Goal: Transaction & Acquisition: Purchase product/service

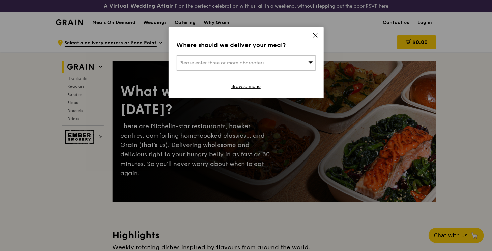
click at [289, 63] on div "Please enter three or more characters" at bounding box center [246, 62] width 139 height 15
click at [252, 66] on input "search" at bounding box center [246, 63] width 138 height 15
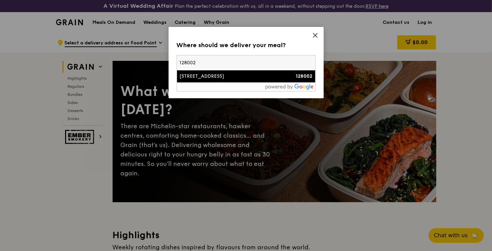
type input "128002"
click at [270, 77] on div "[STREET_ADDRESS]" at bounding box center [230, 76] width 100 height 7
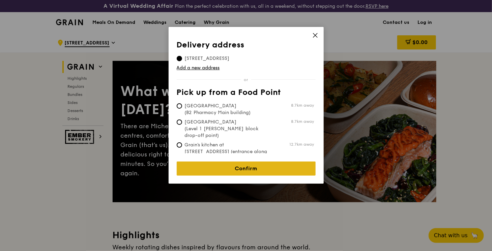
click at [270, 166] on link "Confirm" at bounding box center [246, 169] width 139 height 14
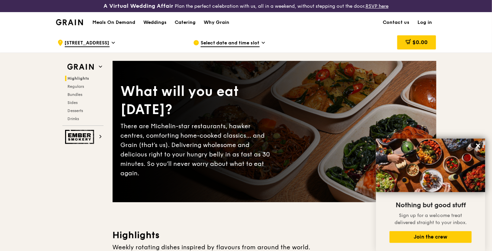
click at [117, 21] on h1 "Meals On Demand" at bounding box center [113, 22] width 43 height 7
click at [118, 24] on h1 "Meals On Demand" at bounding box center [113, 22] width 43 height 7
click at [124, 20] on h1 "Meals On Demand" at bounding box center [113, 22] width 43 height 7
click at [215, 42] on span "Select date and time slot" at bounding box center [229, 43] width 59 height 7
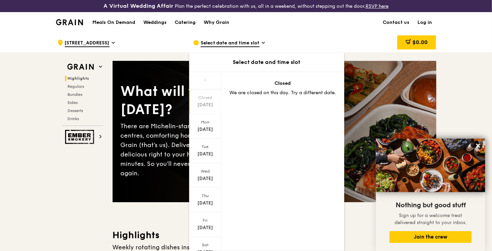
click at [313, 41] on div "Select date and time slot" at bounding box center [255, 43] width 125 height 20
